Goal: Navigation & Orientation: Find specific page/section

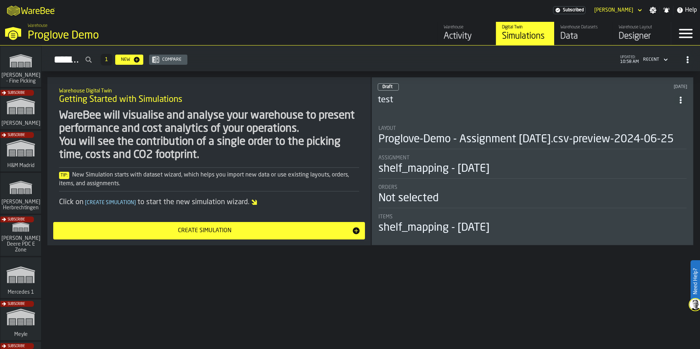
click at [582, 39] on div "Data" at bounding box center [583, 37] width 46 height 12
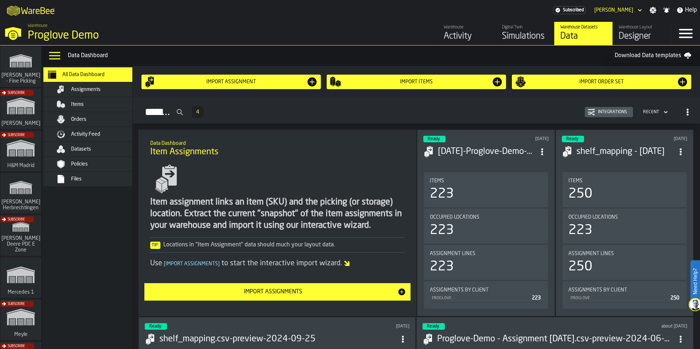
click at [86, 94] on div "Assignments" at bounding box center [98, 89] width 89 height 9
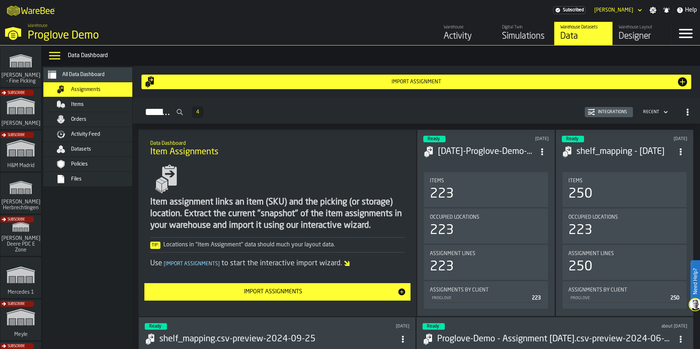
click at [83, 103] on span "Items" at bounding box center [77, 105] width 13 height 6
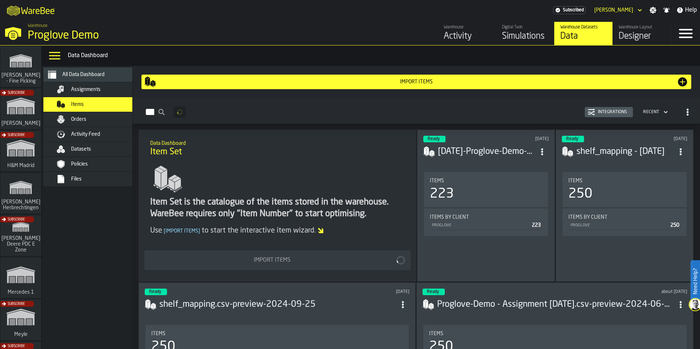
click at [84, 118] on span "Orders" at bounding box center [78, 120] width 15 height 6
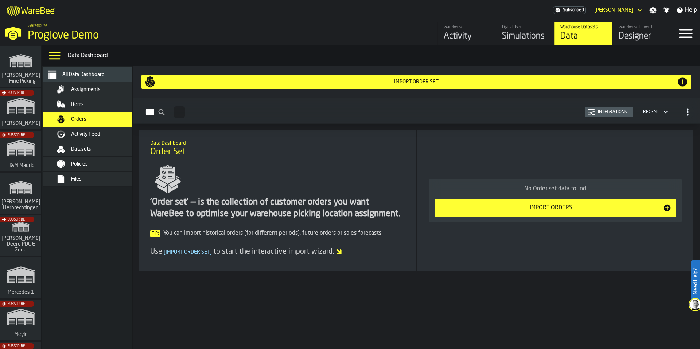
click at [87, 91] on span "Assignments" at bounding box center [86, 90] width 30 height 6
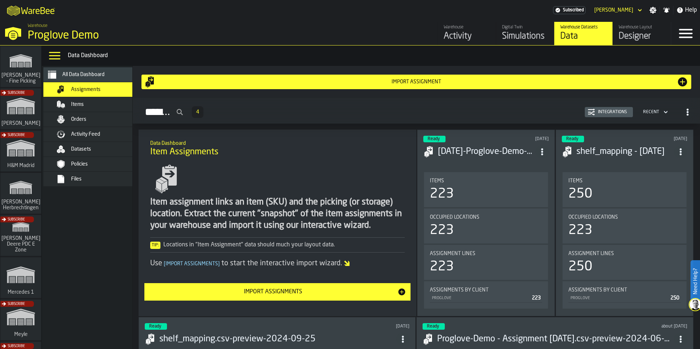
click at [494, 152] on h3 "[DATE]-Proglove-Demo-shelf_mapping.csv-preview-2024-10-15" at bounding box center [487, 152] width 98 height 12
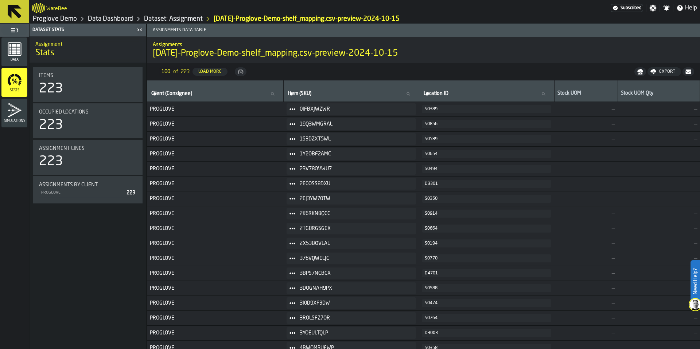
click at [177, 18] on link "Dataset: Assignment" at bounding box center [173, 19] width 59 height 8
